Goal: Task Accomplishment & Management: Manage account settings

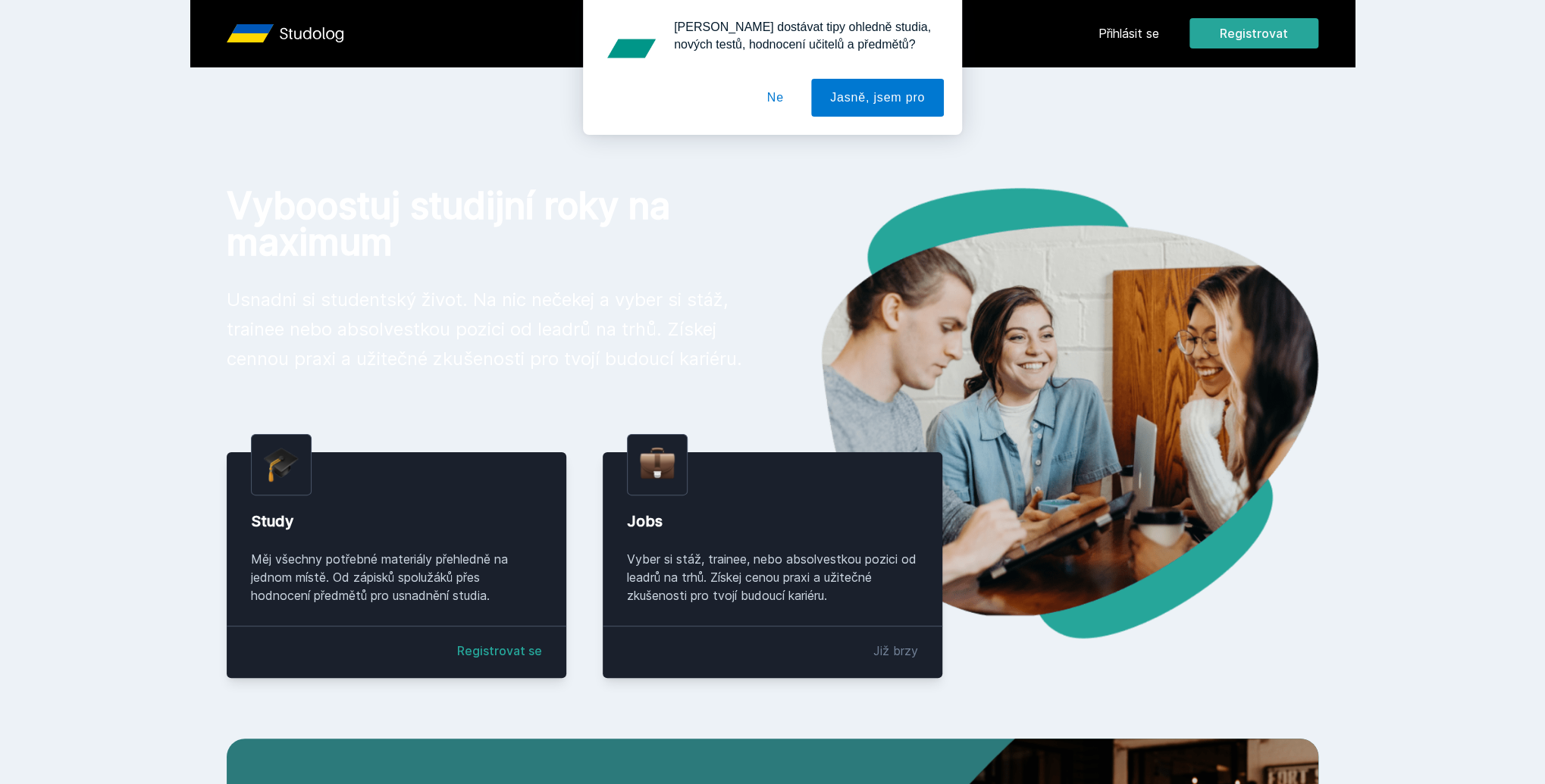
click at [1134, 29] on div "[PERSON_NAME] dostávat tipy ohledně studia, nových testů, hodnocení učitelů a p…" at bounding box center [772, 68] width 1545 height 135
drag, startPoint x: 1112, startPoint y: 35, endPoint x: 940, endPoint y: 85, distance: 179.1
click at [1111, 35] on div "[PERSON_NAME] dostávat tipy ohledně studia, nových testů, hodnocení učitelů a p…" at bounding box center [772, 68] width 1545 height 135
click at [781, 101] on button "Ne" at bounding box center [775, 98] width 55 height 38
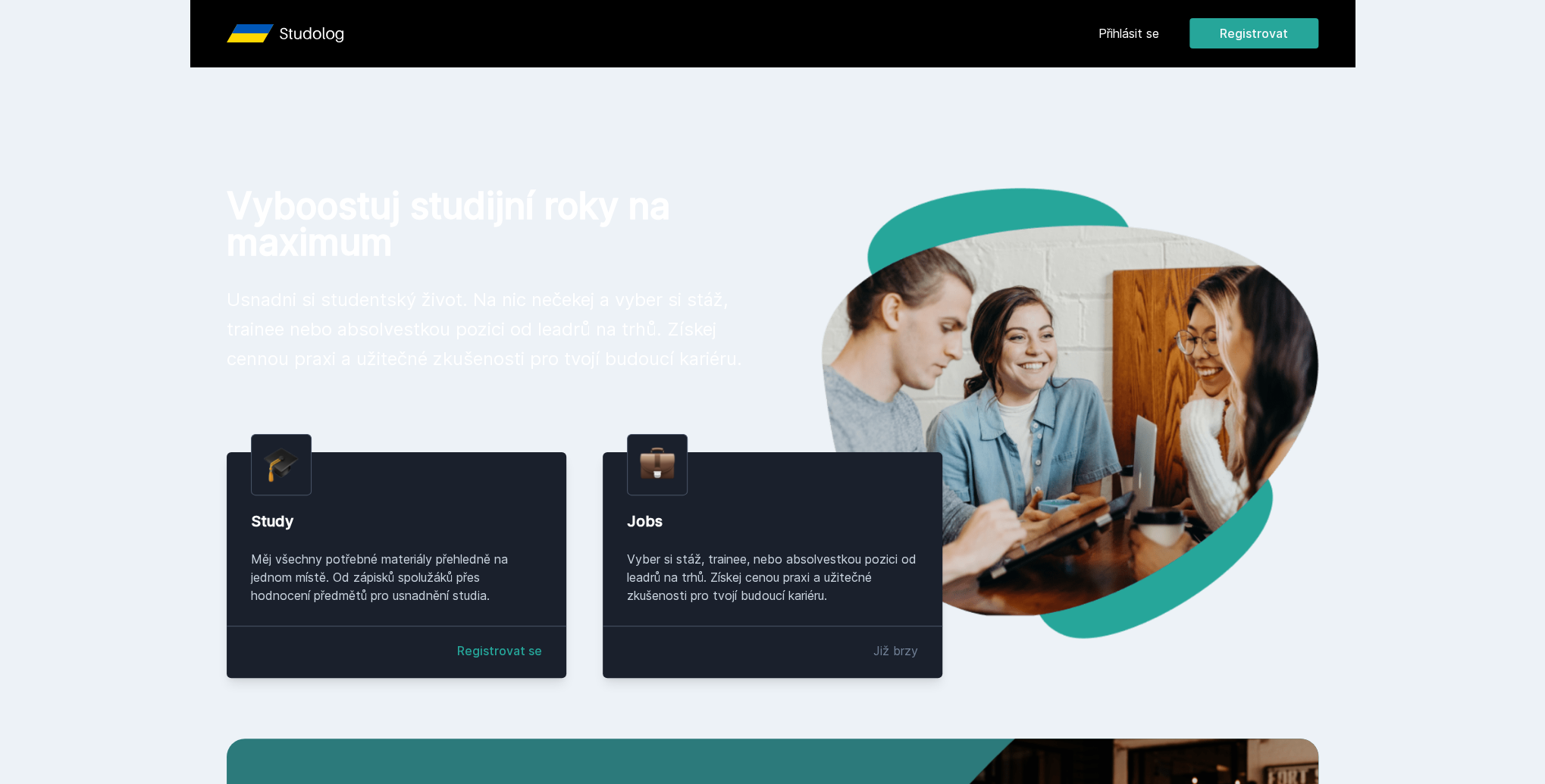
click at [1119, 31] on link "Přihlásit se" at bounding box center [1129, 34] width 61 height 18
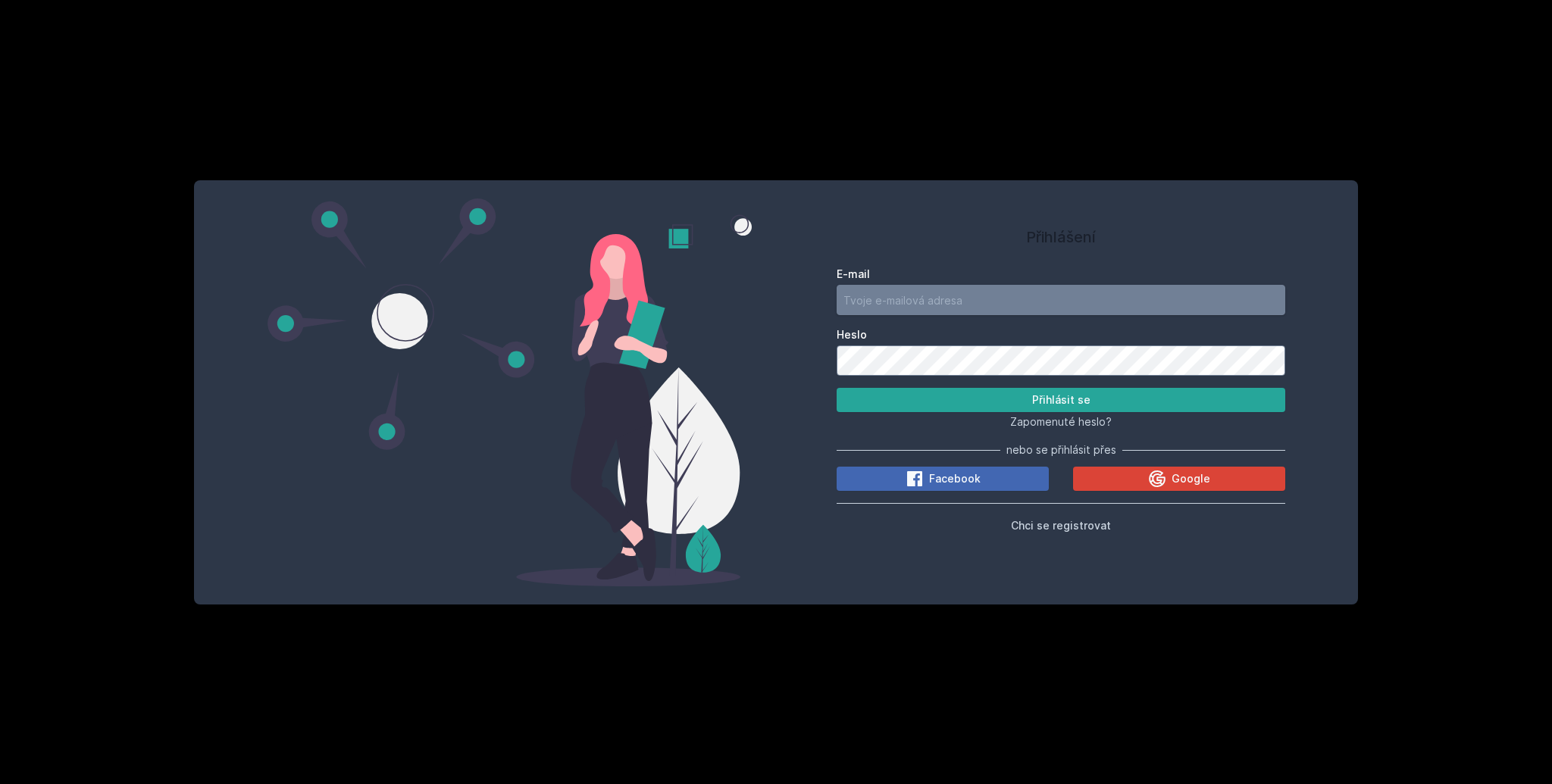
click at [945, 295] on input "E-mail" at bounding box center [1061, 299] width 448 height 30
click at [873, 299] on input "E-mail" at bounding box center [1061, 299] width 448 height 30
type input "[EMAIL_ADDRESS][DOMAIN_NAME]"
click at [837, 388] on button "Přihlásit se" at bounding box center [1061, 400] width 448 height 25
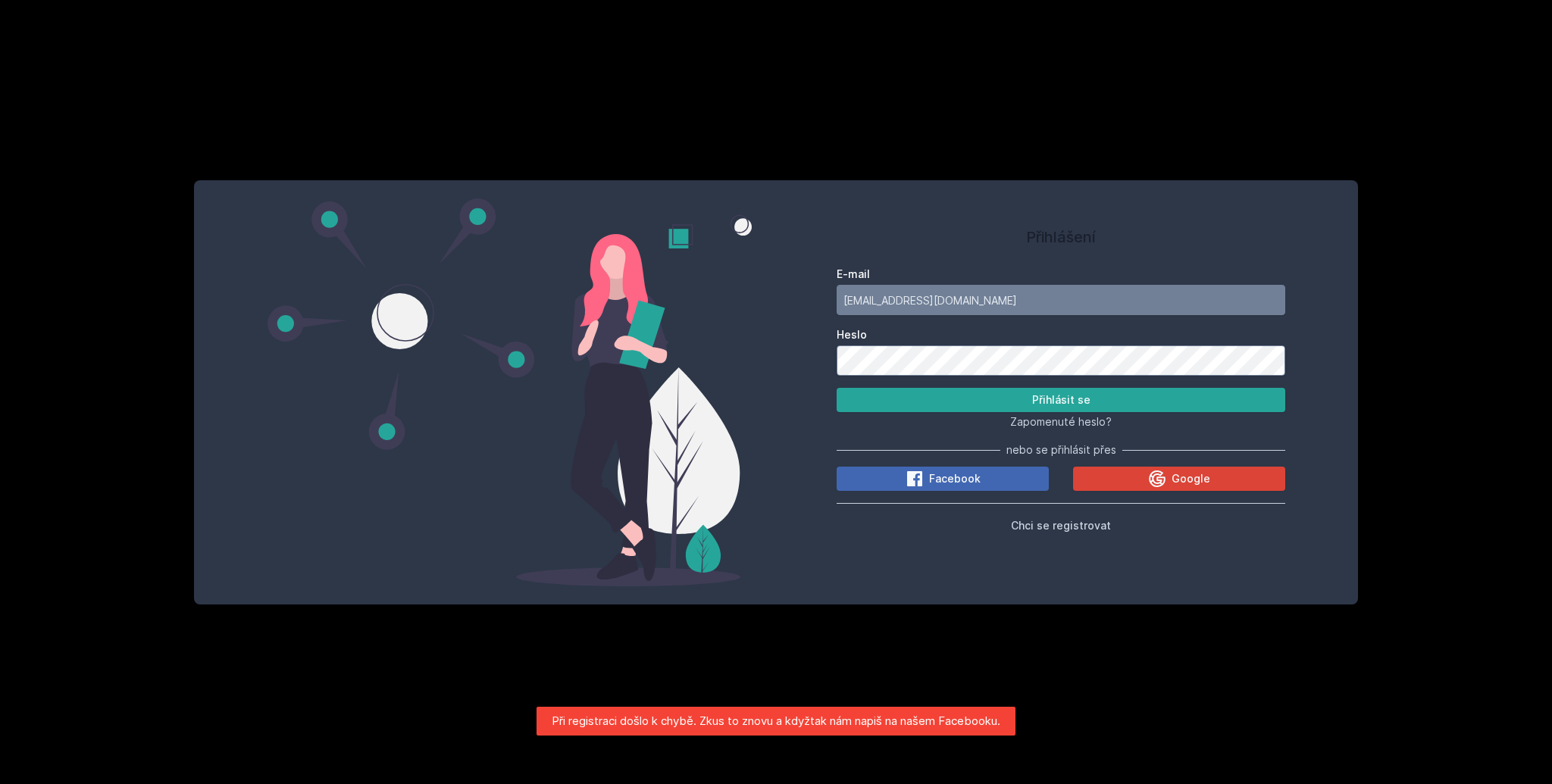
click at [837, 388] on button "Přihlásit se" at bounding box center [1061, 400] width 448 height 25
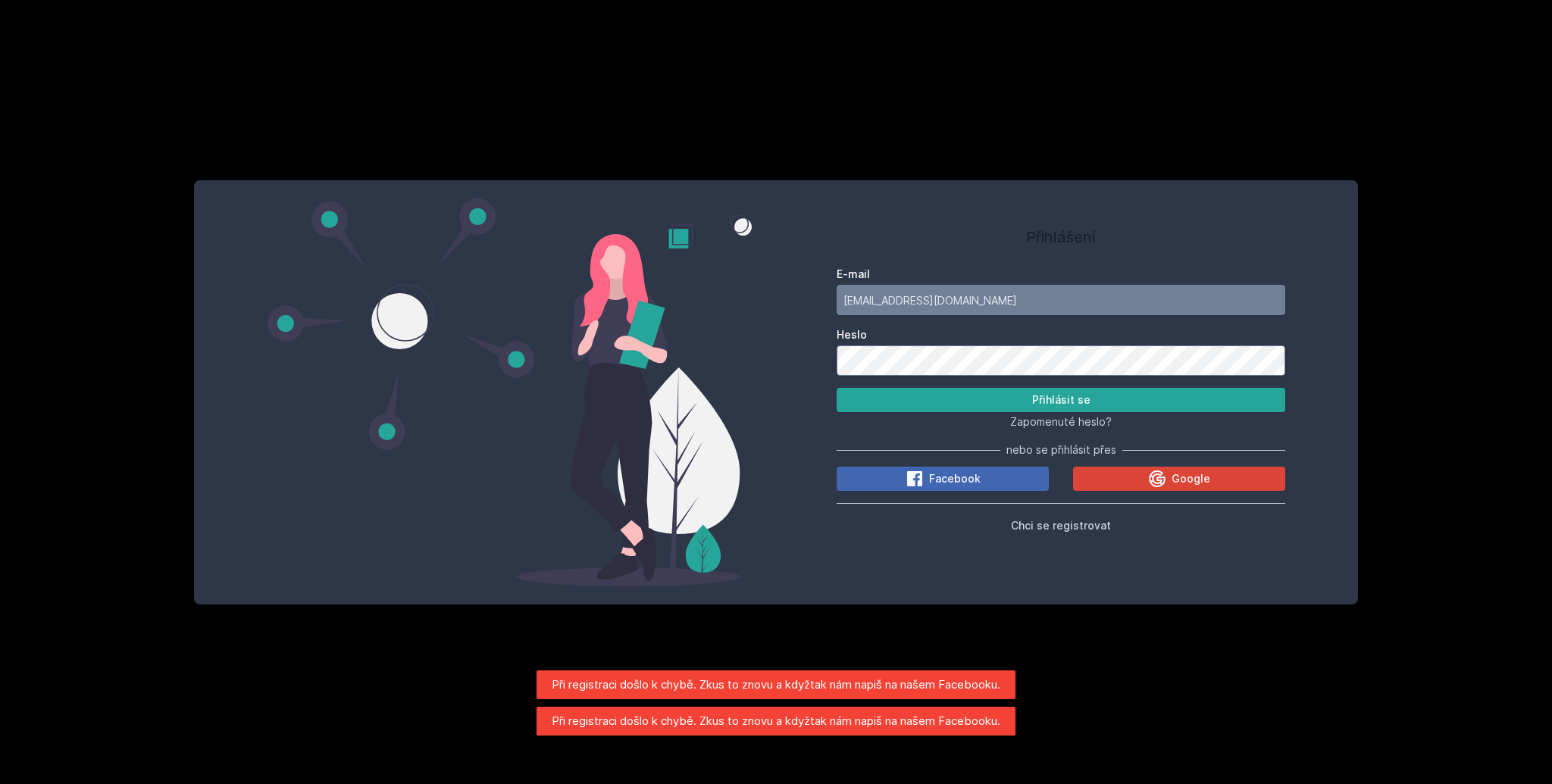
click at [793, 352] on div "Přihlášení E-mail [EMAIL_ADDRESS][DOMAIN_NAME] Heslo Přihlásit se Zapomenuté he…" at bounding box center [1061, 392] width 570 height 388
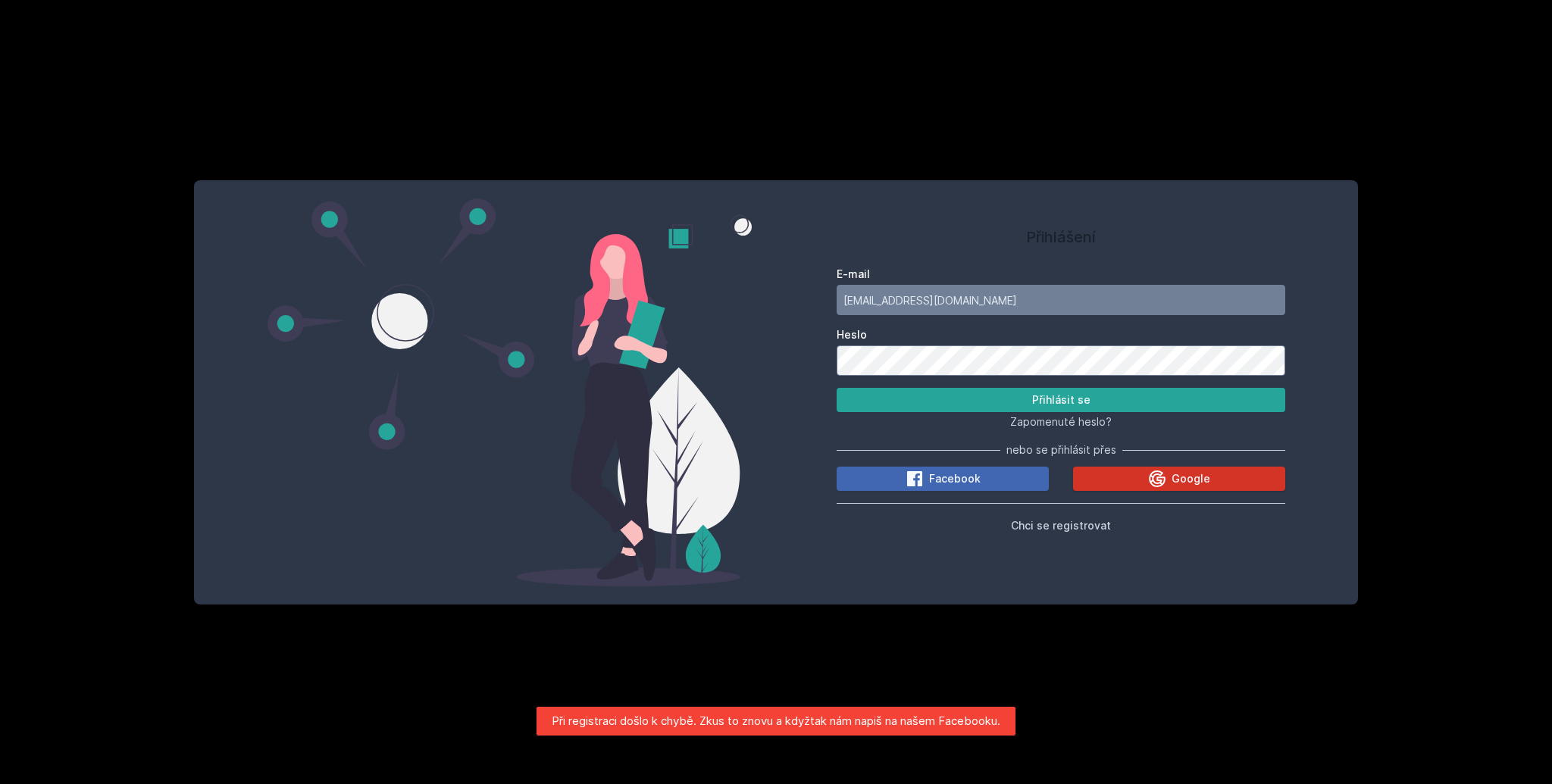
click at [1153, 481] on icon at bounding box center [1157, 479] width 17 height 17
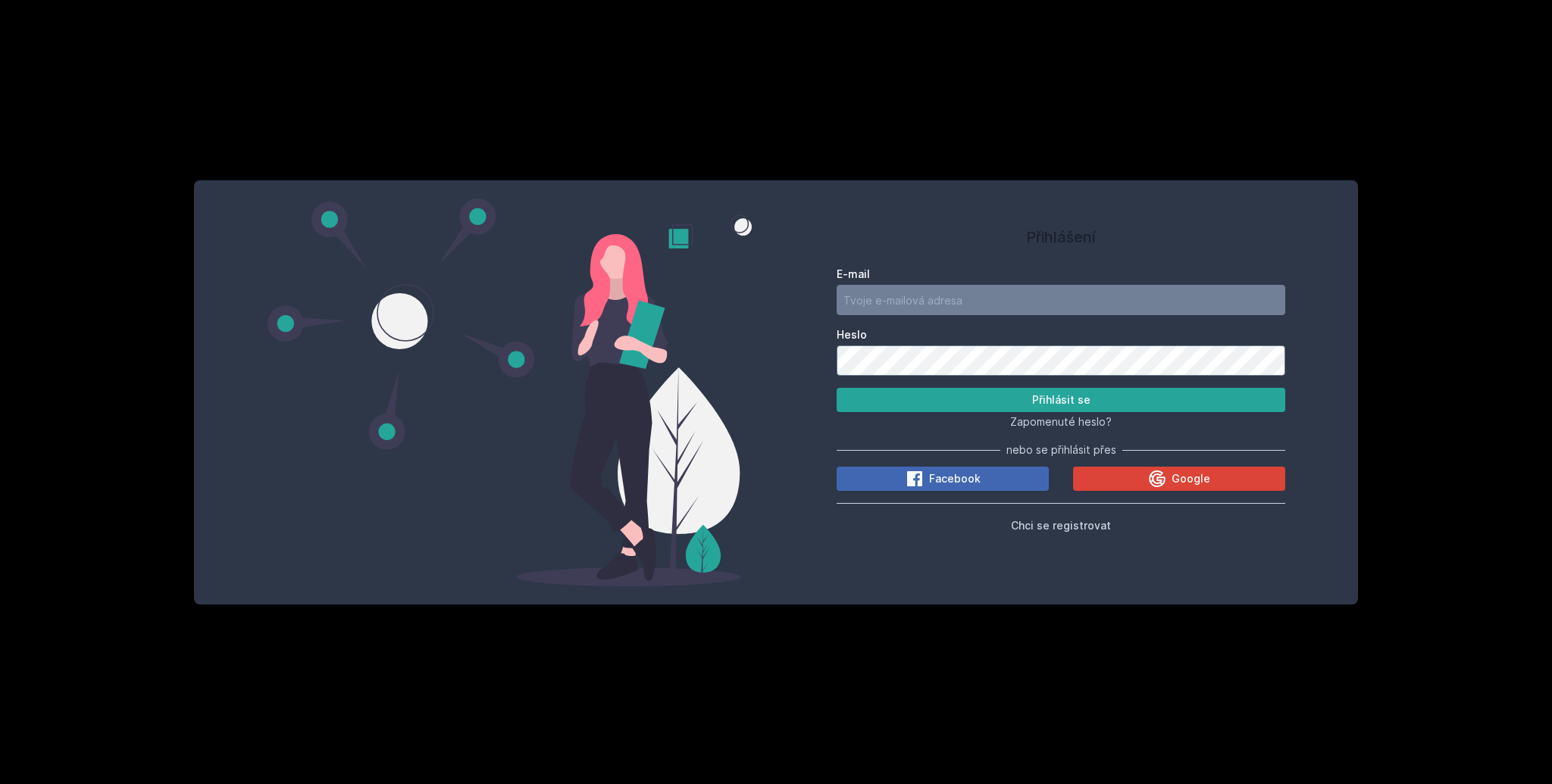
drag, startPoint x: 832, startPoint y: 706, endPoint x: 928, endPoint y: 713, distance: 96.3
click at [928, 713] on div "Při přihlašování došlo k chybě. Zkus to znovu, popřípadě nám napiš na Facebook …" at bounding box center [1017, 722] width 546 height 29
